Goal: Check status: Check status

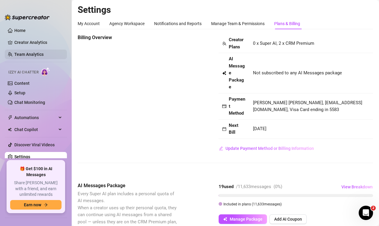
click at [33, 52] on link "Team Analytics" at bounding box center [28, 54] width 29 height 5
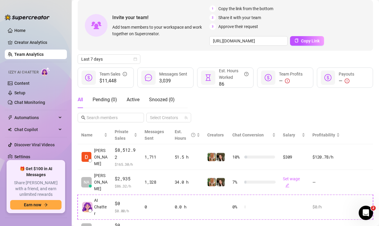
scroll to position [30, 0]
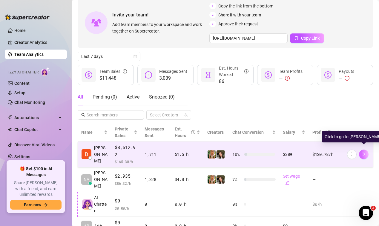
click at [361, 151] on button "button" at bounding box center [364, 154] width 10 height 10
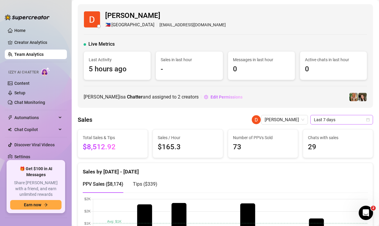
click at [321, 119] on span "Last 7 days" at bounding box center [341, 119] width 55 height 9
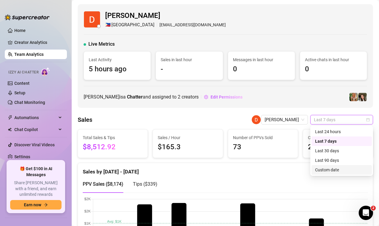
click at [329, 168] on div "Custom date" at bounding box center [341, 169] width 53 height 7
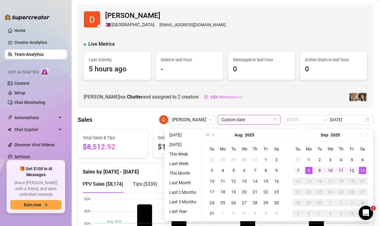
type input "[DATE]"
click at [299, 169] on div "7" at bounding box center [297, 170] width 7 height 7
type input "[DATE]"
click at [354, 171] on div "12" at bounding box center [351, 170] width 7 height 7
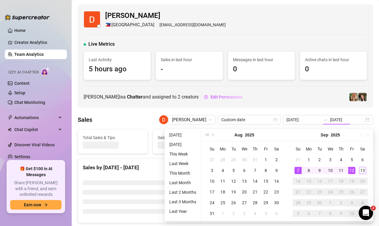
type input "[DATE]"
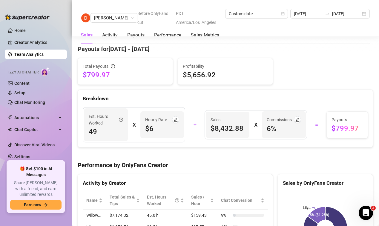
scroll to position [739, 0]
